Goal: Task Accomplishment & Management: Manage account settings

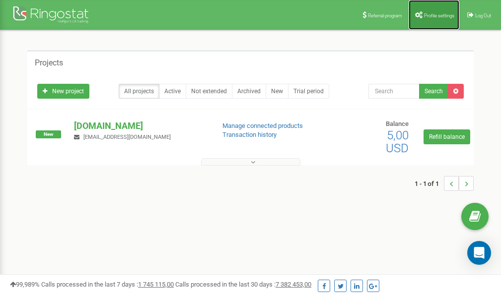
click at [427, 10] on link "Profile settings" at bounding box center [434, 15] width 51 height 30
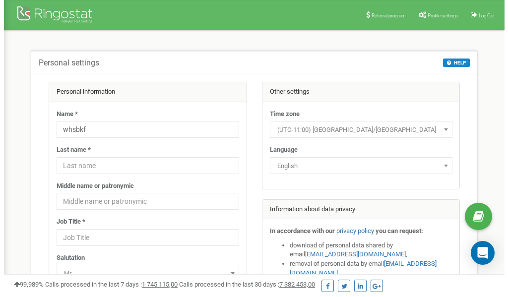
scroll to position [50, 0]
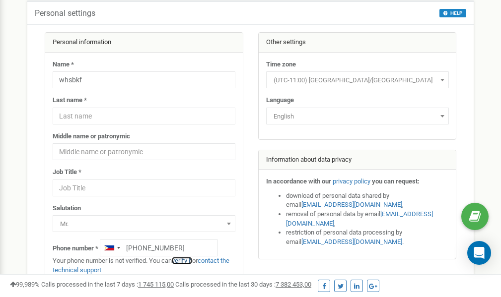
click at [190, 261] on link "verify it" at bounding box center [182, 260] width 20 height 7
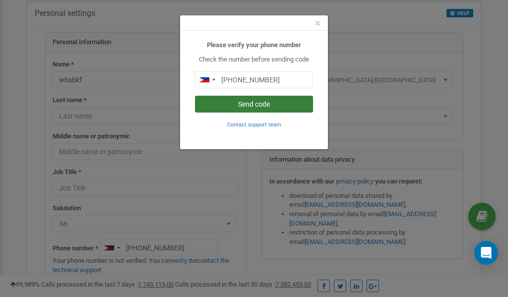
click at [255, 103] on button "Send code" at bounding box center [254, 104] width 118 height 17
